Goal: Task Accomplishment & Management: Complete application form

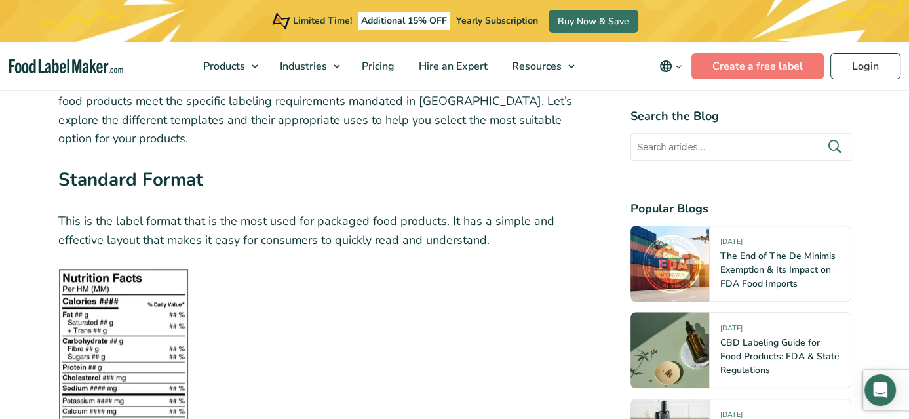
scroll to position [1638, 0]
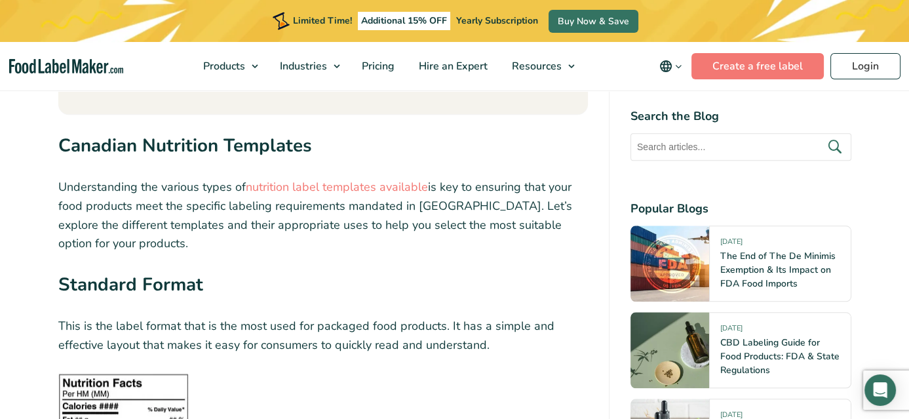
click at [113, 272] on strong "Standard Format" at bounding box center [130, 284] width 145 height 25
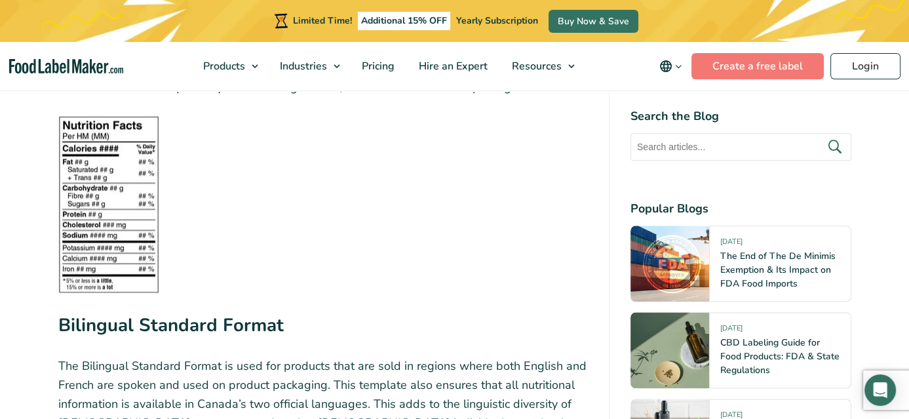
scroll to position [2228, 0]
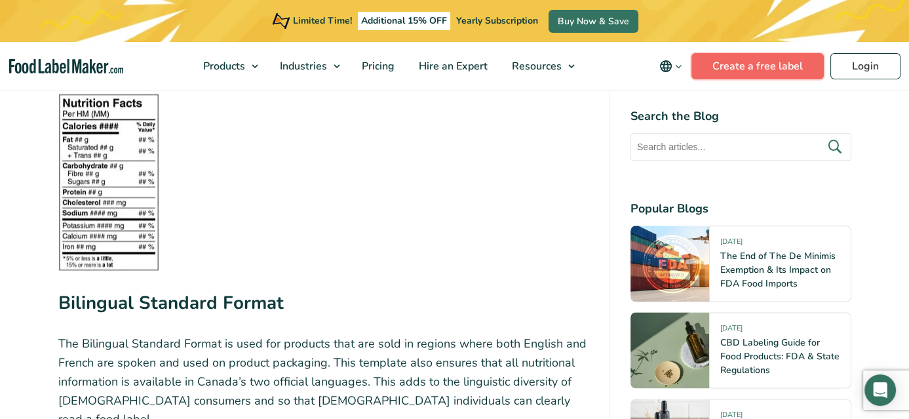
click at [788, 67] on link "Create a free label" at bounding box center [757, 66] width 132 height 26
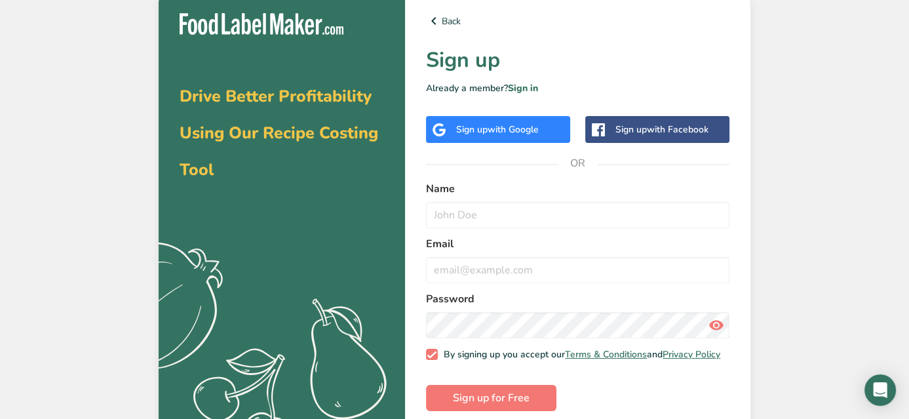
click at [490, 136] on div "Sign up with Google" at bounding box center [498, 129] width 144 height 27
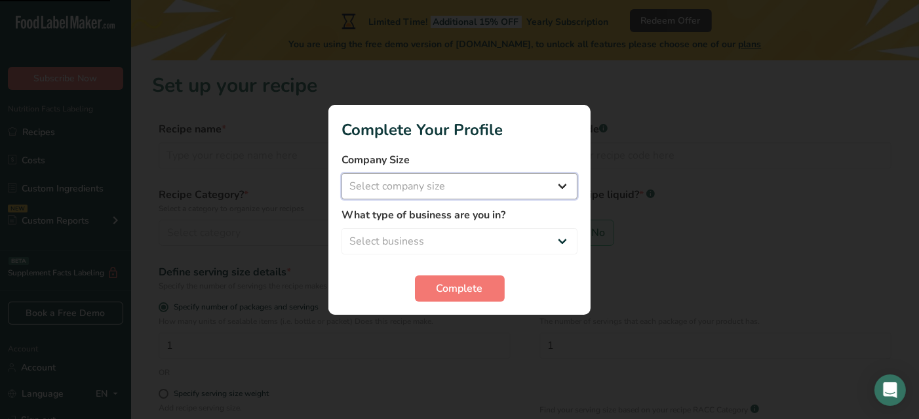
click at [518, 191] on select "Select company size Fewer than 10 Employees 10 to 50 Employees 51 to 500 Employ…" at bounding box center [459, 186] width 236 height 26
select select "1"
click at [341, 173] on select "Select company size Fewer than 10 Employees 10 to 50 Employees 51 to 500 Employ…" at bounding box center [459, 186] width 236 height 26
click at [490, 230] on select "Select business Packaged Food Manufacturer Restaurant & Cafe Bakery Meal Plans …" at bounding box center [459, 241] width 236 height 26
click at [341, 228] on select "Select business Packaged Food Manufacturer Restaurant & Cafe Bakery Meal Plans …" at bounding box center [459, 241] width 236 height 26
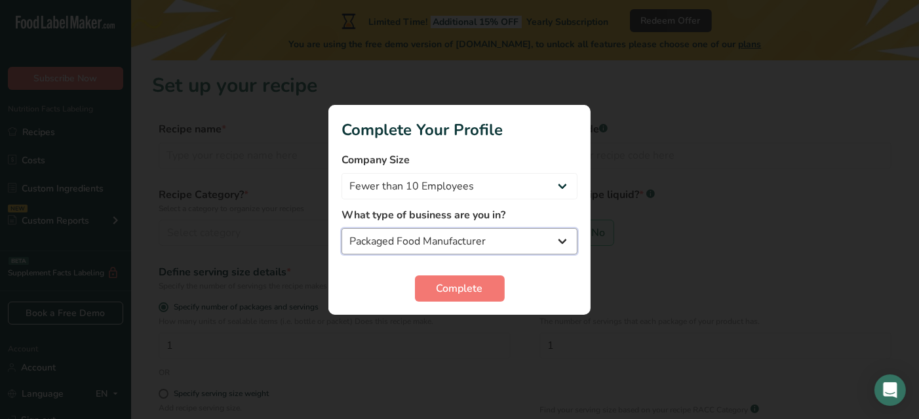
click at [517, 230] on select "Packaged Food Manufacturer Restaurant & Cafe Bakery Meal Plans & Catering Compa…" at bounding box center [459, 241] width 236 height 26
select select "8"
click at [341, 228] on select "Packaged Food Manufacturer Restaurant & Cafe Bakery Meal Plans & Catering Compa…" at bounding box center [459, 241] width 236 height 26
click at [474, 292] on span "Complete" at bounding box center [459, 288] width 47 height 16
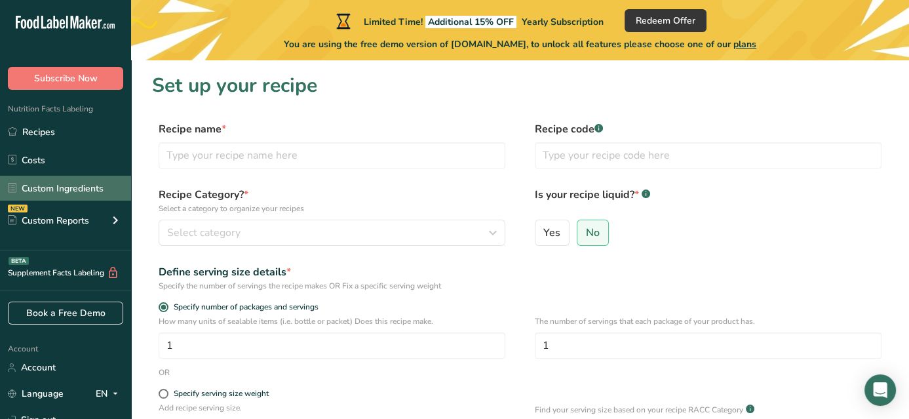
click at [79, 193] on link "Custom Ingredients" at bounding box center [65, 188] width 131 height 25
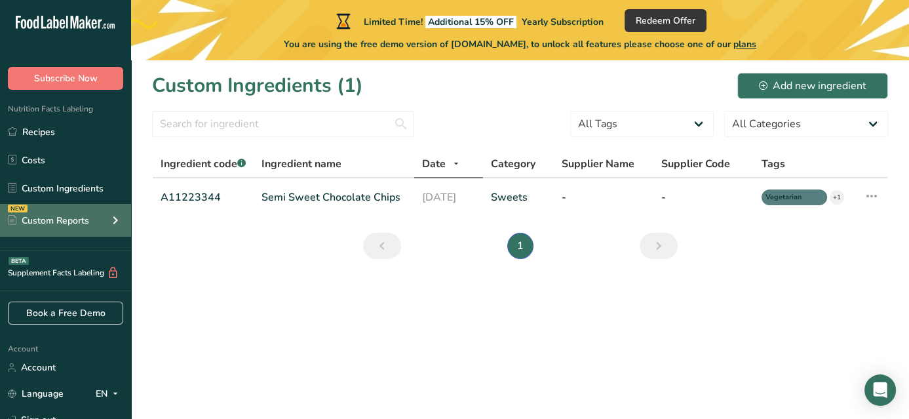
click at [51, 217] on div "Custom Reports" at bounding box center [48, 221] width 81 height 14
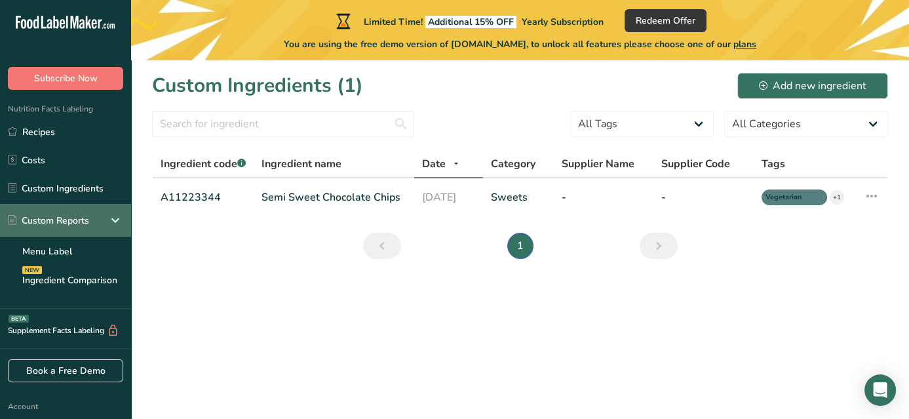
click at [59, 214] on div "Custom Reports" at bounding box center [48, 221] width 81 height 14
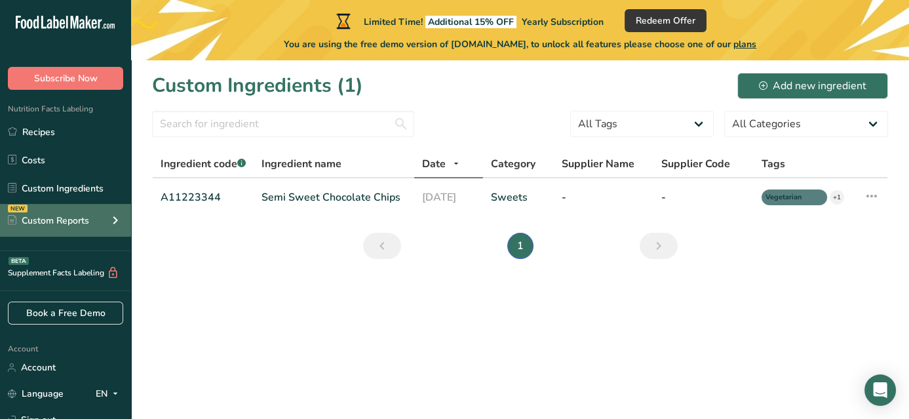
click at [59, 214] on div "Custom Reports" at bounding box center [48, 221] width 81 height 14
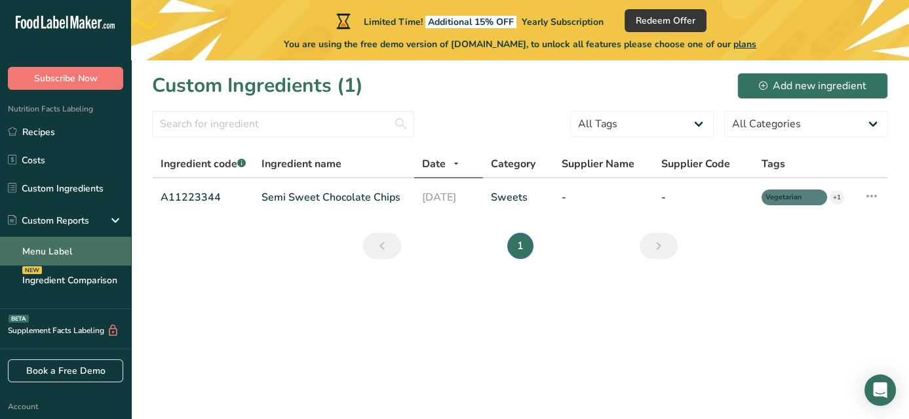
click at [88, 246] on link "Menu Label" at bounding box center [65, 251] width 131 height 29
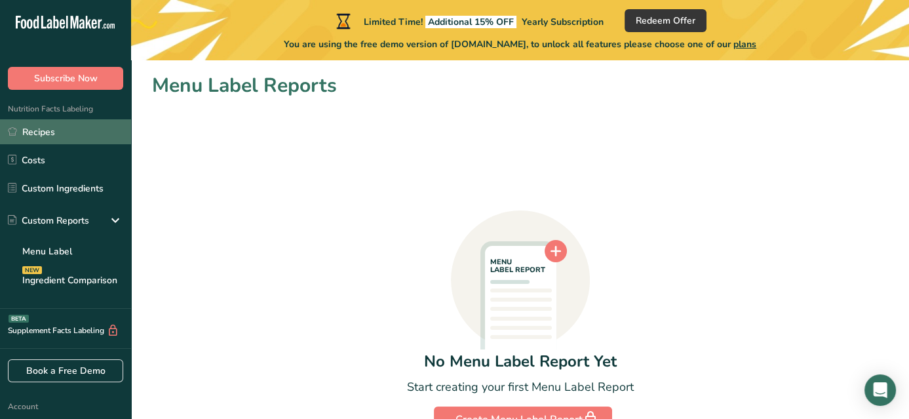
click at [60, 136] on link "Recipes" at bounding box center [65, 131] width 131 height 25
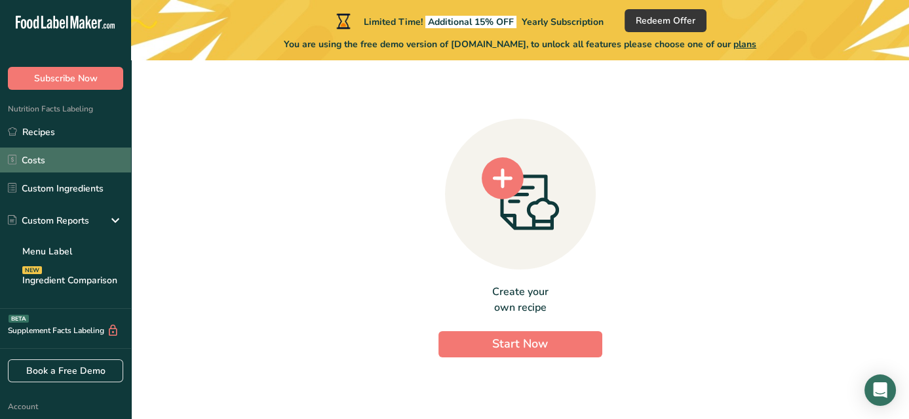
click at [65, 160] on link "Costs" at bounding box center [65, 159] width 131 height 25
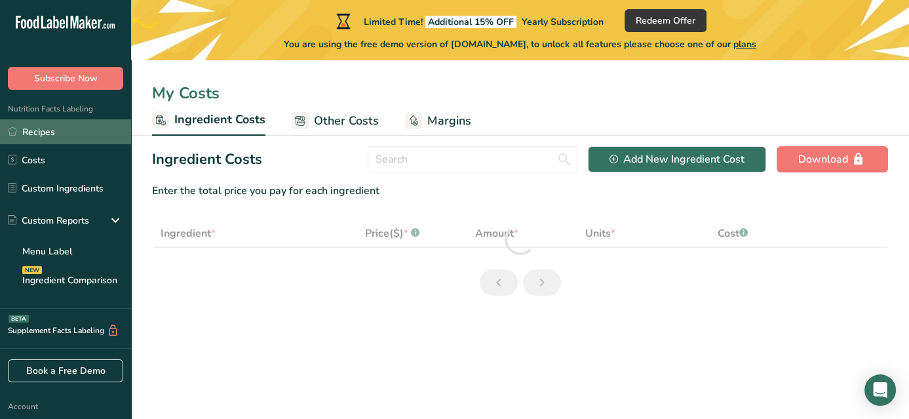
select select "1"
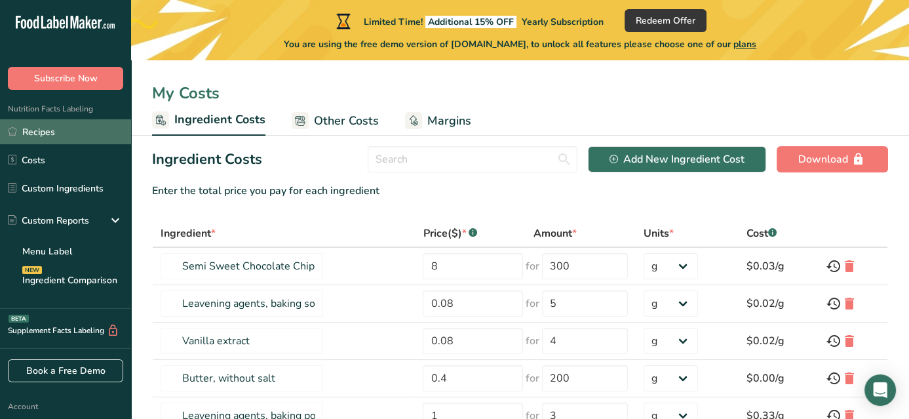
click at [69, 128] on link "Recipes" at bounding box center [65, 131] width 131 height 25
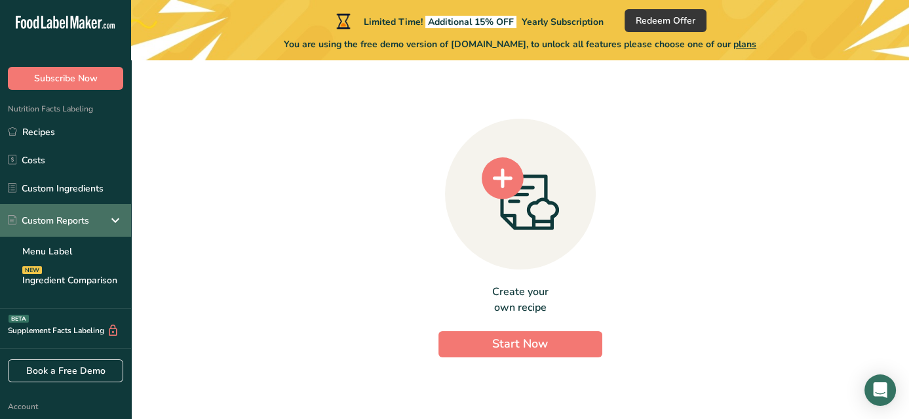
click at [114, 210] on icon at bounding box center [115, 220] width 16 height 24
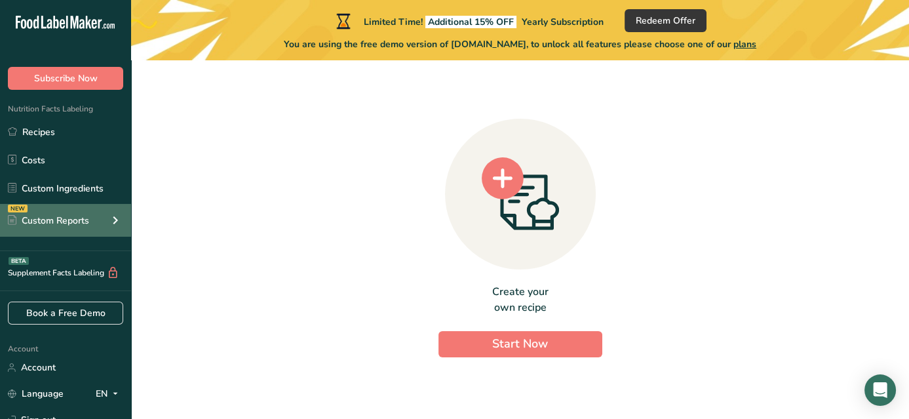
click at [117, 210] on icon at bounding box center [115, 220] width 16 height 24
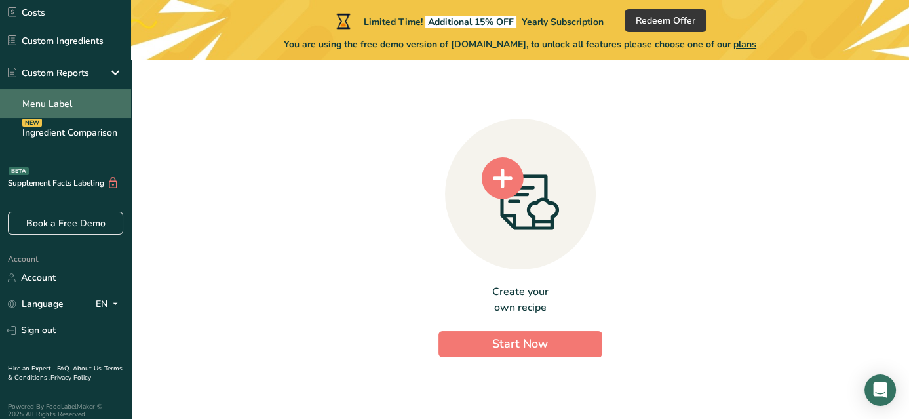
scroll to position [157, 0]
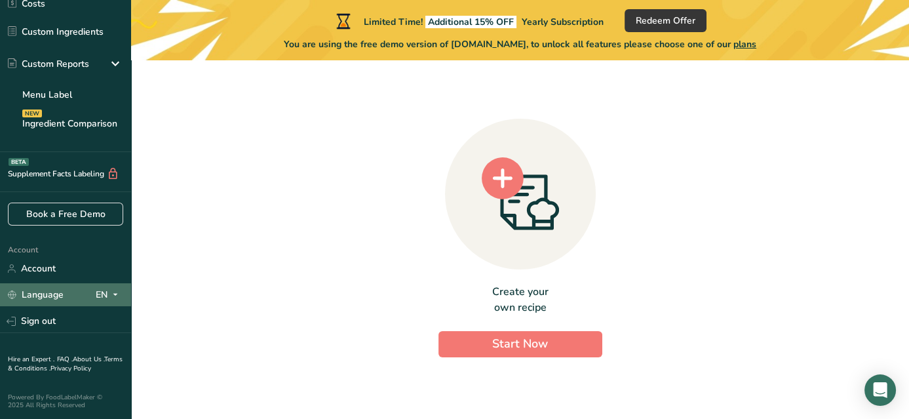
click at [119, 294] on icon at bounding box center [115, 294] width 10 height 16
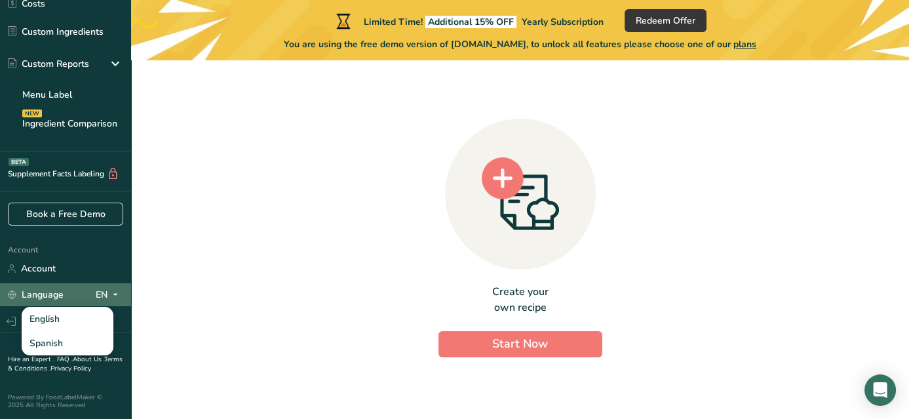
click at [111, 292] on icon at bounding box center [115, 294] width 10 height 16
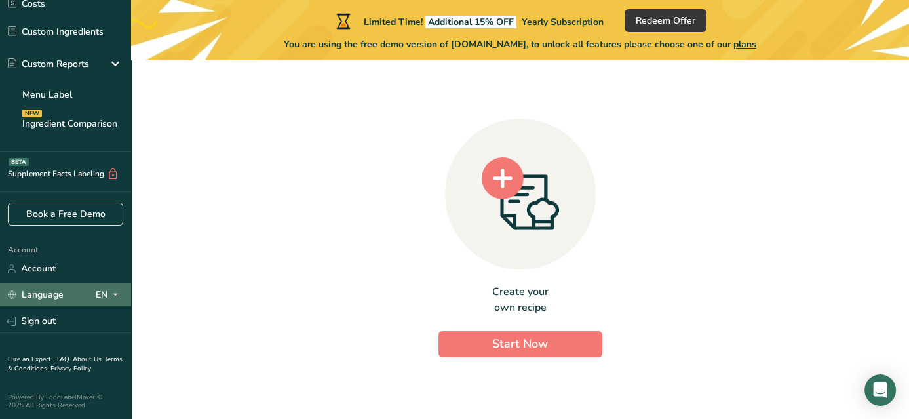
click at [108, 294] on span at bounding box center [115, 295] width 16 height 16
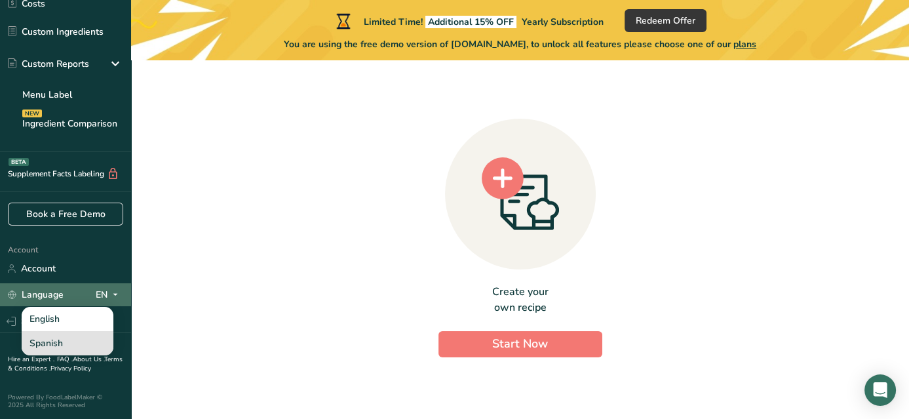
click at [92, 338] on div "Spanish" at bounding box center [68, 343] width 92 height 24
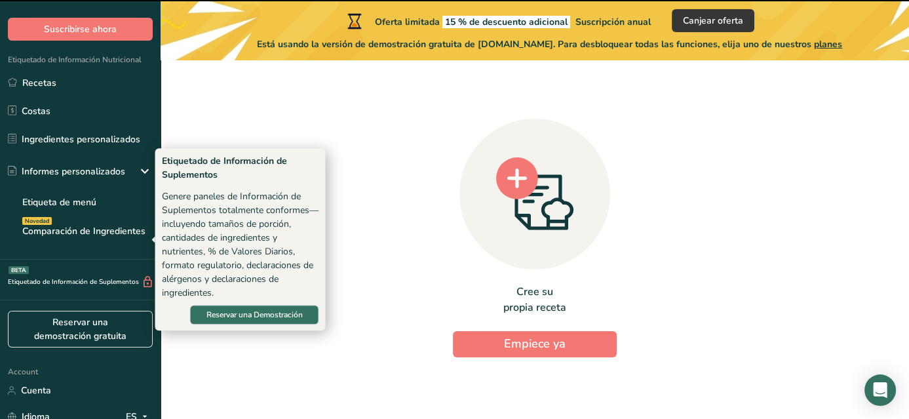
scroll to position [26, 0]
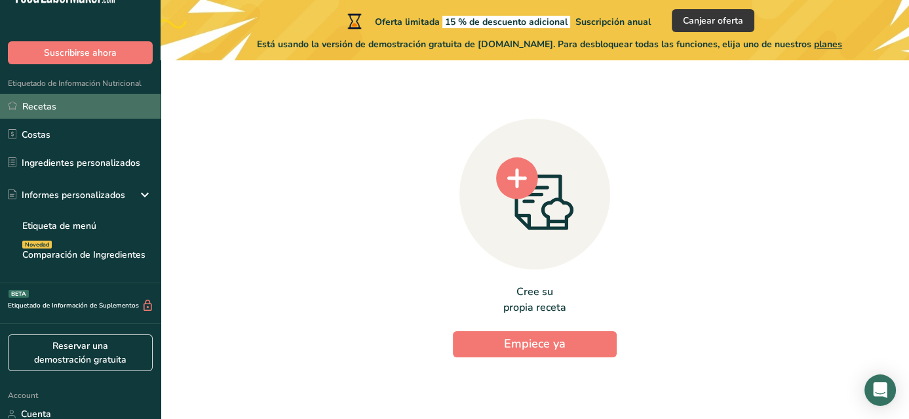
click at [96, 107] on link "Recetas" at bounding box center [80, 106] width 161 height 25
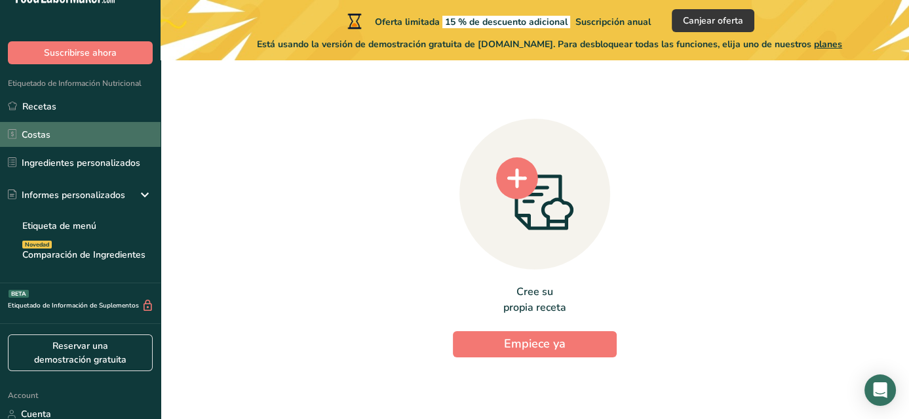
click at [98, 131] on link "Costas" at bounding box center [80, 134] width 161 height 25
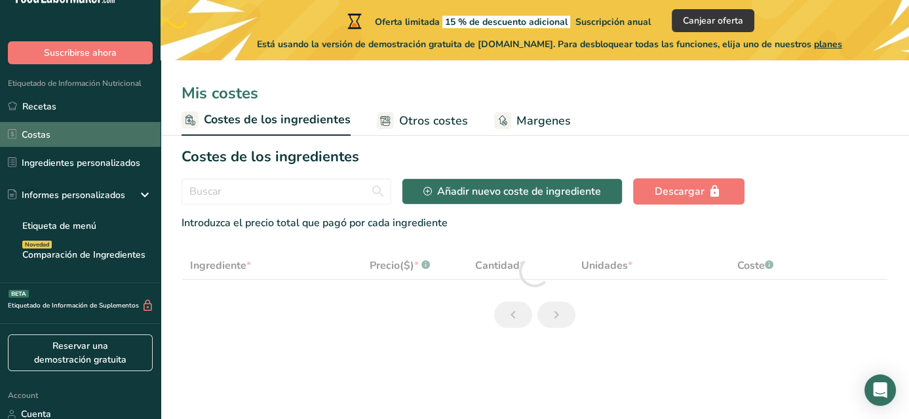
select select "1"
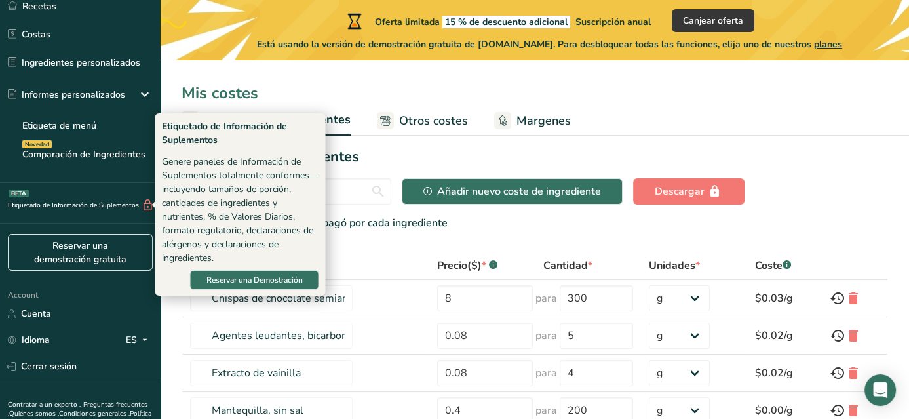
scroll to position [48, 0]
